Goal: Task Accomplishment & Management: Find specific page/section

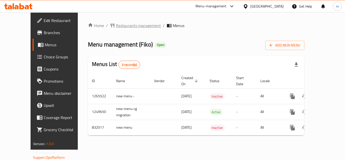
click at [116, 28] on span "Restaurants management" at bounding box center [138, 25] width 45 height 6
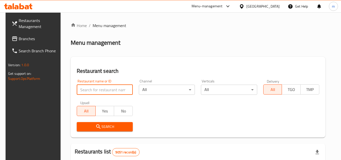
click at [101, 88] on input "search" at bounding box center [105, 90] width 56 height 10
paste input "655733"
type input "655733"
click at [102, 123] on button "Search" at bounding box center [105, 126] width 56 height 9
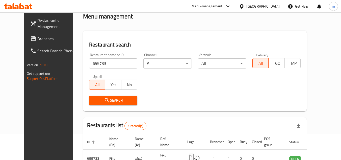
scroll to position [61, 0]
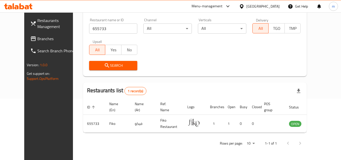
click at [273, 5] on div "[GEOGRAPHIC_DATA]" at bounding box center [263, 7] width 33 height 6
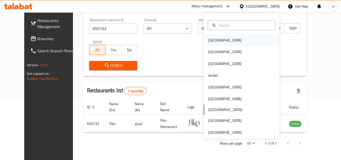
click at [231, 40] on div "[GEOGRAPHIC_DATA]" at bounding box center [242, 40] width 76 height 12
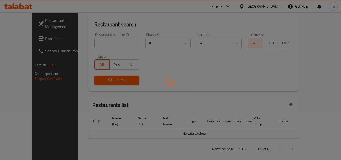
scroll to position [61, 0]
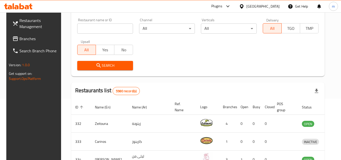
click at [20, 39] on span "Branches" at bounding box center [39, 39] width 40 height 6
